Goal: Task Accomplishment & Management: Complete application form

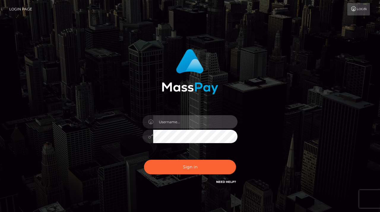
click at [177, 122] on input "text" at bounding box center [195, 121] width 84 height 13
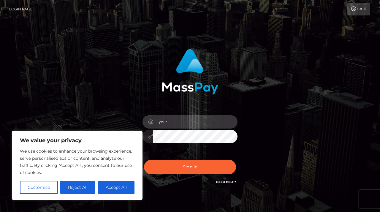
click at [196, 123] on input "your" at bounding box center [195, 121] width 84 height 13
type input "[EMAIL_ADDRESS][DOMAIN_NAME]"
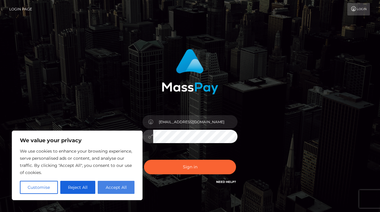
click at [120, 186] on button "Accept All" at bounding box center [116, 187] width 37 height 13
checkbox input "true"
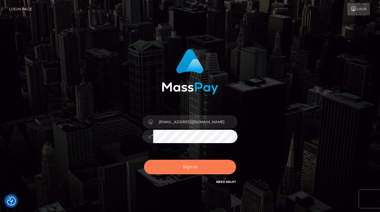
click at [204, 166] on button "Sign in" at bounding box center [190, 167] width 92 height 15
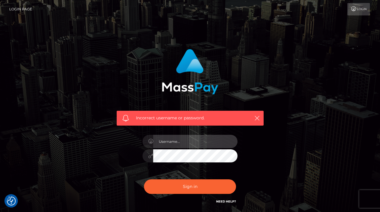
click at [192, 145] on input "text" at bounding box center [195, 141] width 84 height 13
type input "[EMAIL_ADDRESS][DOMAIN_NAME]"
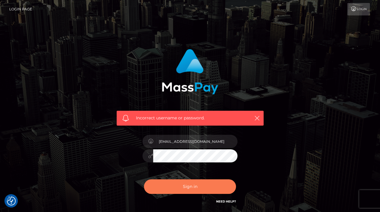
click at [196, 186] on button "Sign in" at bounding box center [190, 186] width 92 height 15
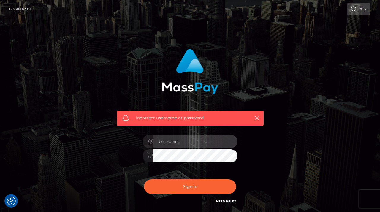
click at [203, 146] on input "text" at bounding box center [195, 141] width 84 height 13
type input "[EMAIL_ADDRESS][DOMAIN_NAME]"
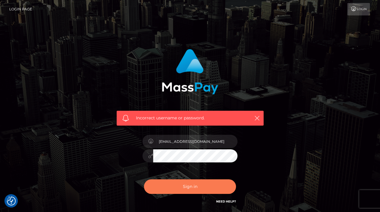
click at [212, 187] on button "Sign in" at bounding box center [190, 186] width 92 height 15
